Goal: Task Accomplishment & Management: Manage account settings

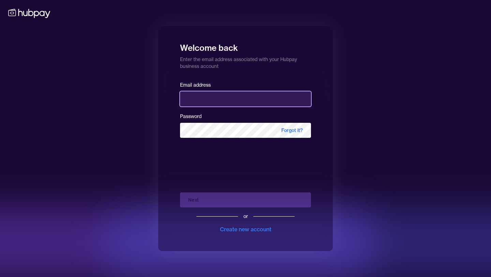
click at [203, 92] on input "email" at bounding box center [245, 98] width 131 height 15
type input "**********"
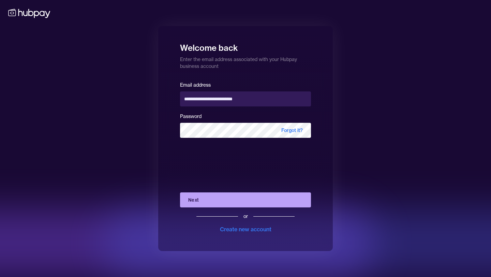
click at [229, 202] on button "Next" at bounding box center [245, 199] width 131 height 15
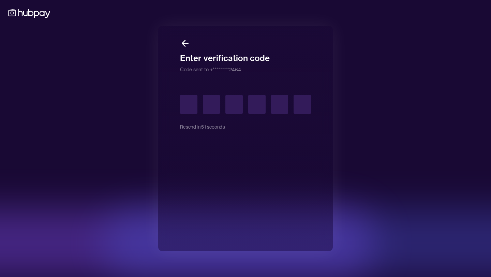
type input "*"
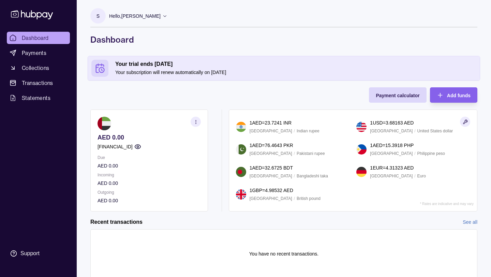
scroll to position [23, 0]
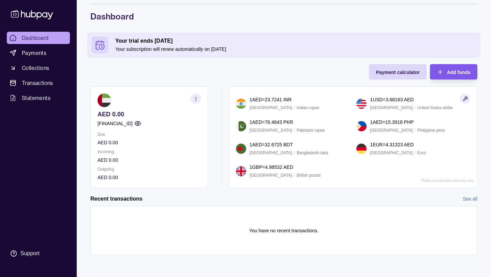
click at [447, 72] on span "Add funds" at bounding box center [459, 72] width 24 height 5
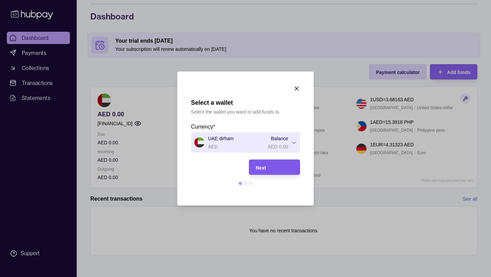
click at [275, 165] on div "Next" at bounding box center [275, 167] width 38 height 8
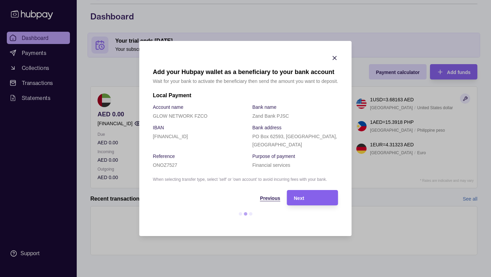
click at [266, 197] on div "Previous" at bounding box center [216, 198] width 127 height 8
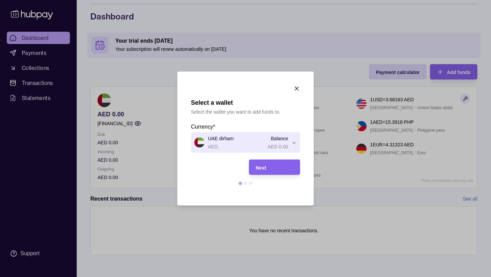
click at [295, 94] on div at bounding box center [296, 89] width 7 height 9
click at [300, 89] on section "Select a wallet Select the wallet you want to add funds to. Currency * UAE dirh…" at bounding box center [245, 139] width 136 height 134
click at [298, 87] on icon "button" at bounding box center [296, 88] width 7 height 7
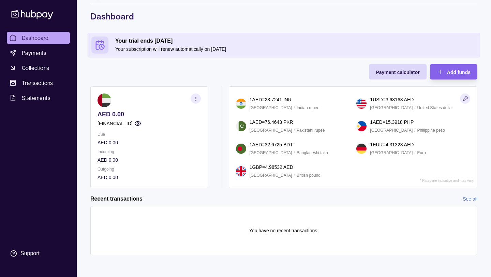
scroll to position [0, 0]
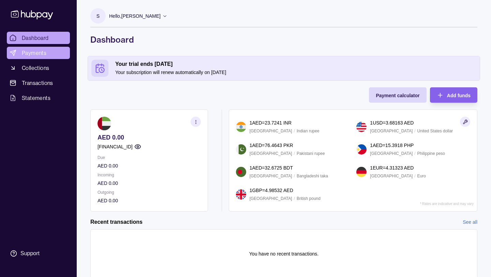
click at [45, 52] on span "Payments" at bounding box center [34, 53] width 25 height 8
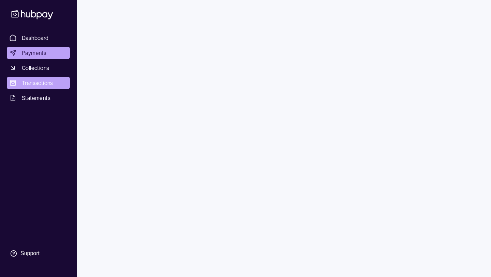
click at [40, 84] on span "Transactions" at bounding box center [37, 83] width 31 height 8
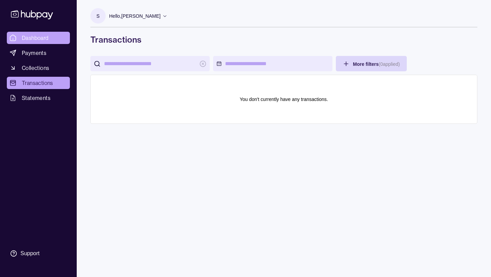
click at [45, 35] on span "Dashboard" at bounding box center [35, 38] width 27 height 8
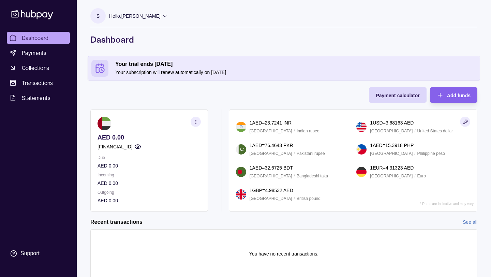
click at [169, 62] on h2 "Your trial ends [DATE]" at bounding box center [295, 64] width 361 height 8
click at [174, 64] on h2 "Your trial ends [DATE]" at bounding box center [295, 64] width 361 height 8
click at [100, 15] on section "S" at bounding box center [97, 15] width 15 height 15
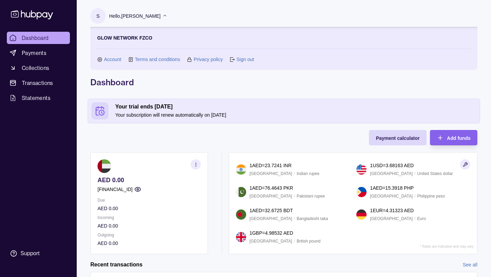
click at [111, 59] on link "Account" at bounding box center [112, 60] width 17 height 8
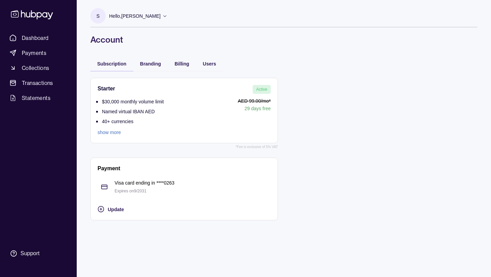
click at [114, 134] on link "show more" at bounding box center [131, 133] width 66 height 8
